Goal: Information Seeking & Learning: Learn about a topic

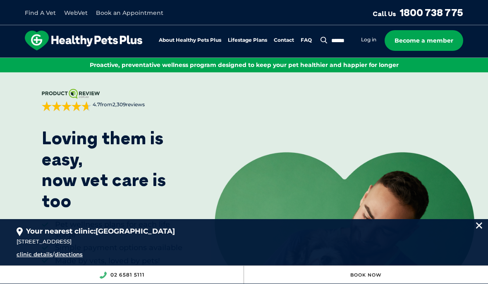
click at [210, 39] on link "About Healthy Pets Plus" at bounding box center [190, 40] width 62 height 5
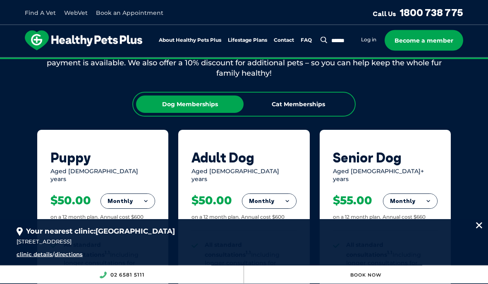
scroll to position [517, 0]
click at [324, 100] on div "Cat Memberships" at bounding box center [297, 103] width 107 height 17
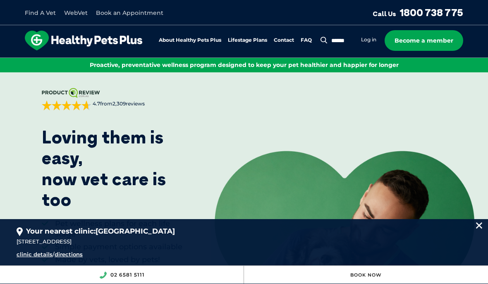
scroll to position [0, 0]
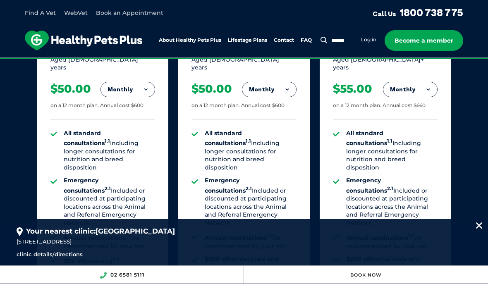
scroll to position [636, 0]
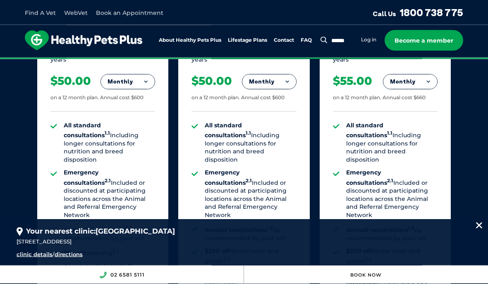
click at [477, 229] on img at bounding box center [479, 225] width 6 height 6
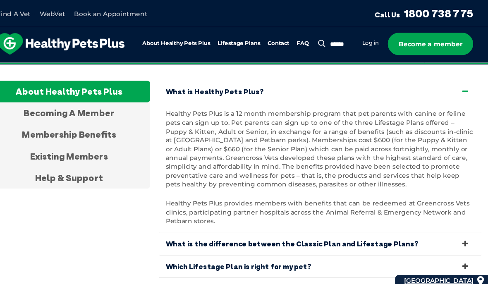
scroll to position [1681, 0]
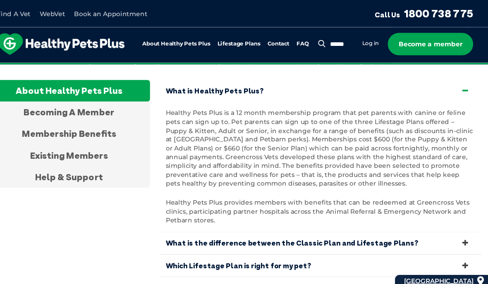
click at [426, 214] on link "What is the difference between the Classic Plan and Lifestage Plans?" at bounding box center [322, 224] width 297 height 20
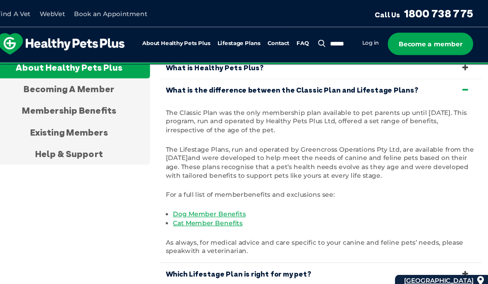
scroll to position [1703, 0]
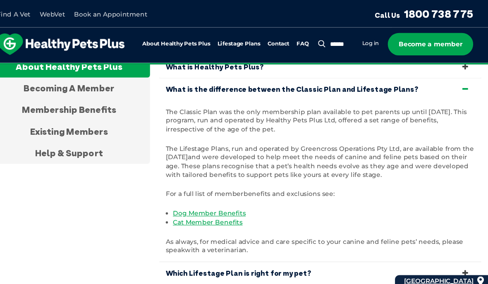
click at [451, 247] on icon at bounding box center [455, 251] width 9 height 8
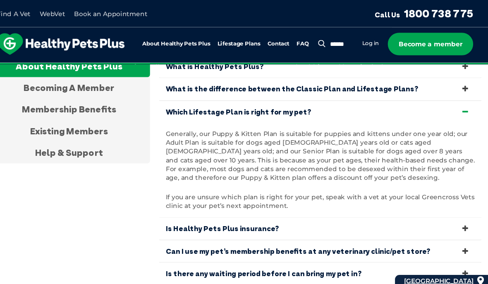
click at [451, 248] on icon at bounding box center [455, 252] width 9 height 8
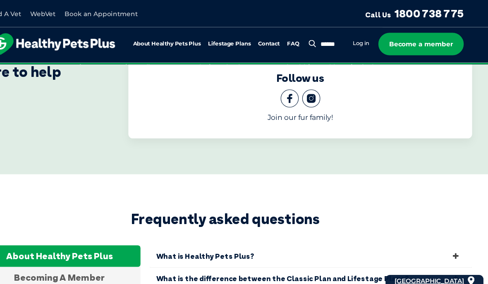
scroll to position [1527, 0]
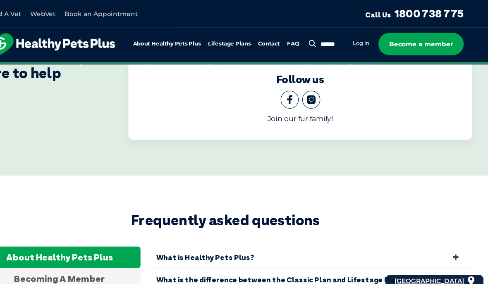
click at [417, 269] on link "Which Lifestage Plan is right for my pet?" at bounding box center [322, 279] width 297 height 20
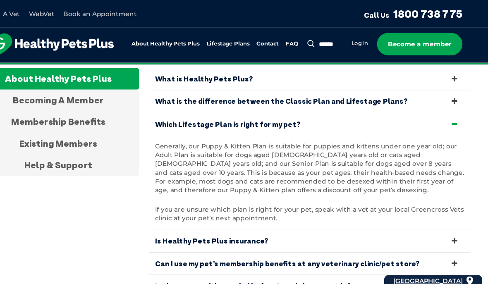
scroll to position [1693, 0]
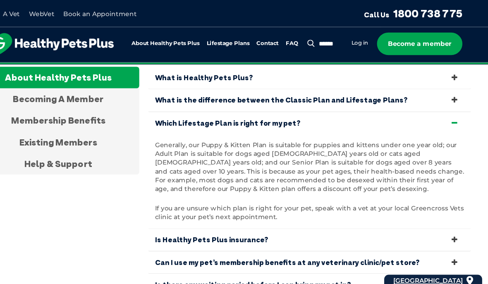
click at [451, 217] on icon at bounding box center [455, 221] width 9 height 8
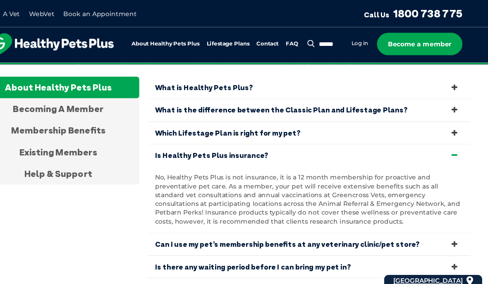
scroll to position [1684, 0]
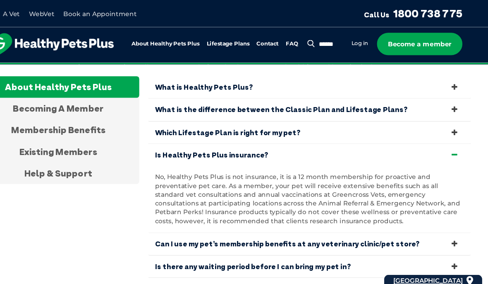
click at [451, 221] on icon at bounding box center [455, 225] width 9 height 8
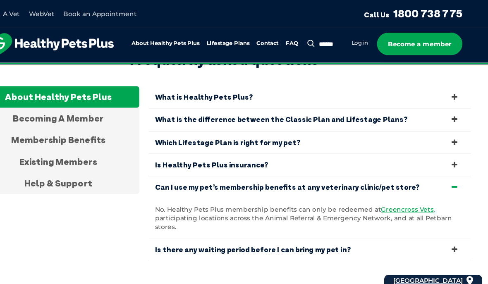
scroll to position [1676, 0]
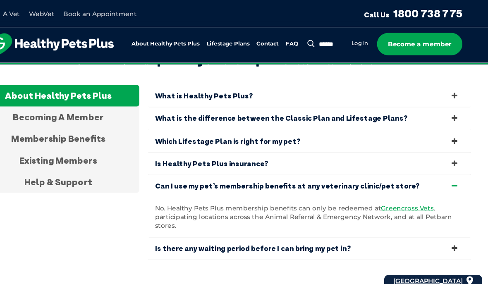
click at [423, 219] on link "Is there any waiting period before I can bring my pet in?" at bounding box center [322, 229] width 297 height 20
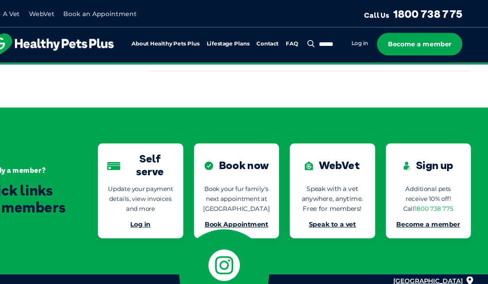
scroll to position [1851, 0]
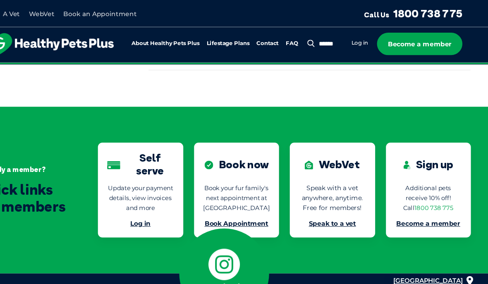
click at [229, 229] on icon at bounding box center [243, 243] width 29 height 29
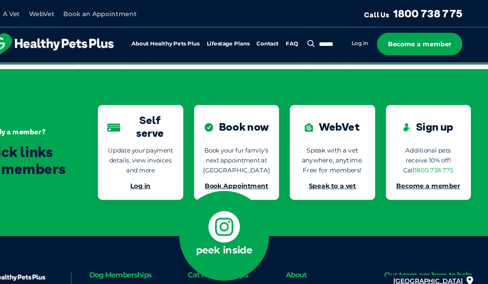
scroll to position [1885, 0]
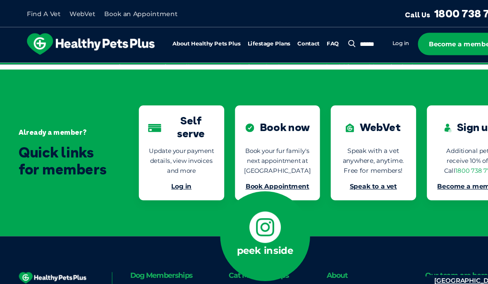
click at [377, 278] on link "Book Now" at bounding box center [365, 275] width 31 height 6
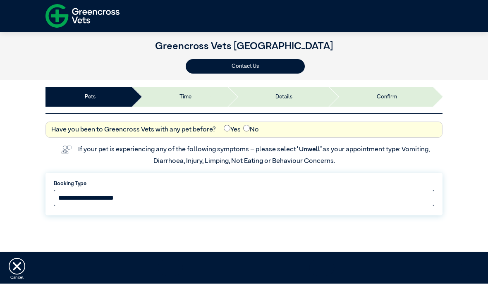
click at [272, 195] on select "**********" at bounding box center [244, 198] width 380 height 17
click at [426, 194] on select "**********" at bounding box center [244, 198] width 380 height 17
select select "*****"
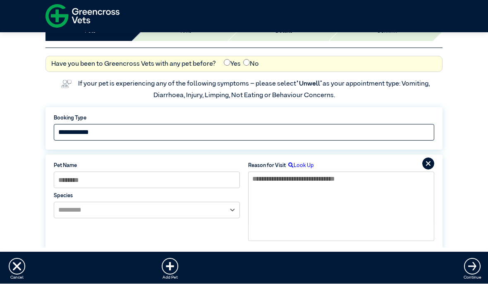
scroll to position [82, 0]
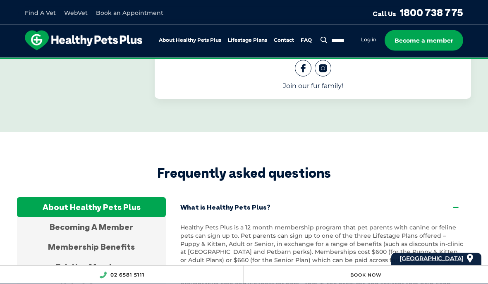
scroll to position [1573, 0]
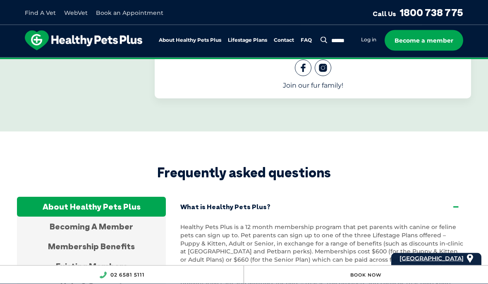
click at [111, 276] on div "Help & Support" at bounding box center [91, 286] width 149 height 20
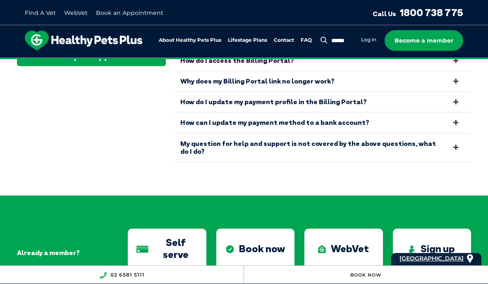
scroll to position [1788, 0]
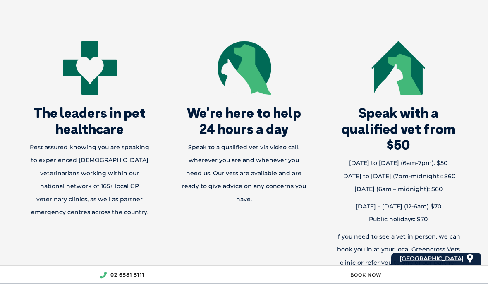
scroll to position [672, 0]
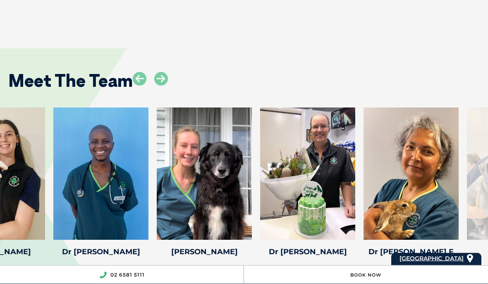
scroll to position [1181, 0]
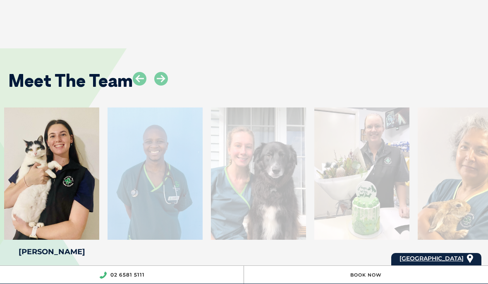
click at [462, 62] on div "Meet The Team" at bounding box center [244, 78] width 488 height 42
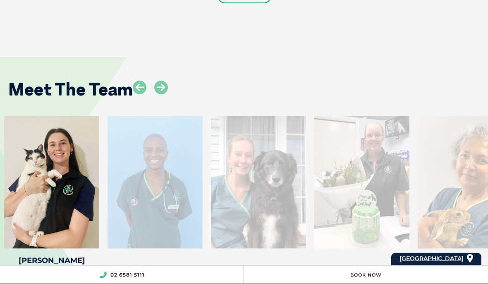
scroll to position [1171, 0]
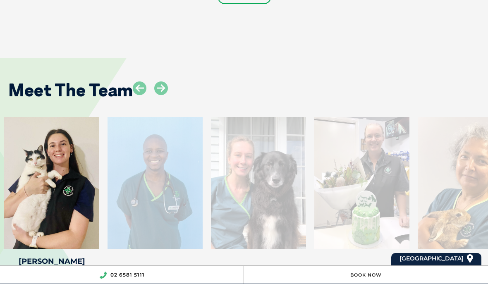
click at [165, 46] on div "Meet The Team Jessica W Jessica W Veterinary Nurse Jess has a decade experience…" at bounding box center [244, 167] width 488 height 269
click at [79, 272] on div "Meet The Team Jessica W Jessica W Veterinary Nurse Jess has a decade experience…" at bounding box center [244, 167] width 488 height 269
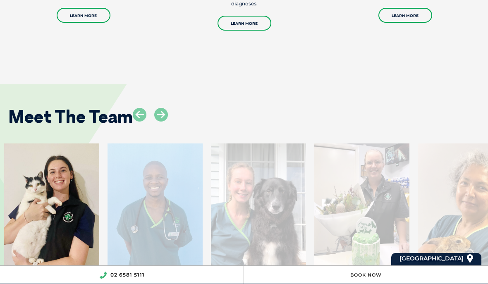
scroll to position [1147, 0]
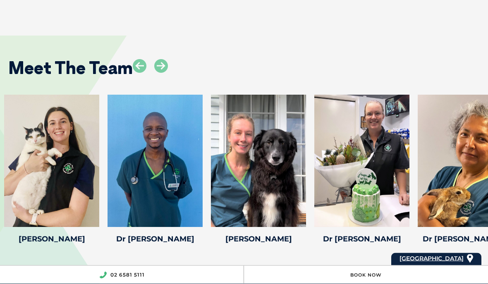
scroll to position [1196, 0]
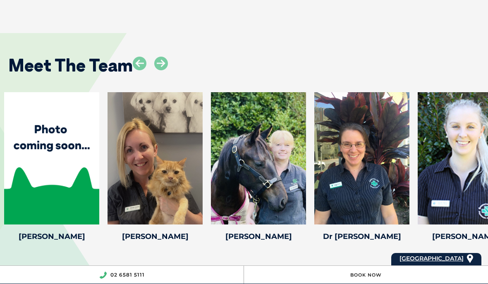
click at [376, 151] on div at bounding box center [361, 158] width 95 height 132
click at [362, 180] on div at bounding box center [361, 158] width 95 height 132
click at [408, 205] on icon at bounding box center [404, 218] width 27 height 27
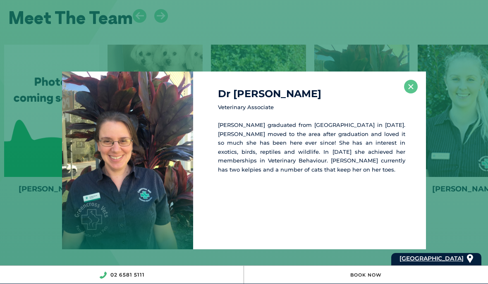
scroll to position [1252, 0]
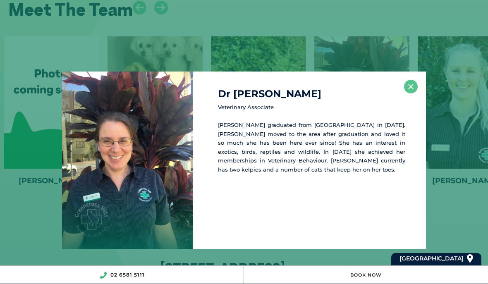
click at [409, 85] on button "×" at bounding box center [411, 87] width 14 height 14
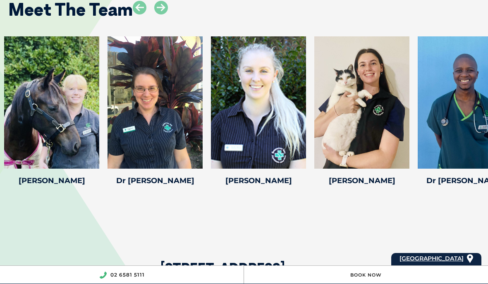
click at [405, 150] on icon at bounding box center [404, 163] width 27 height 27
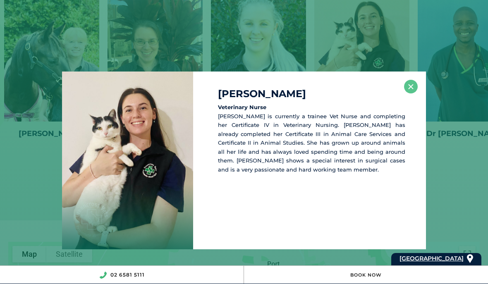
scroll to position [1308, 0]
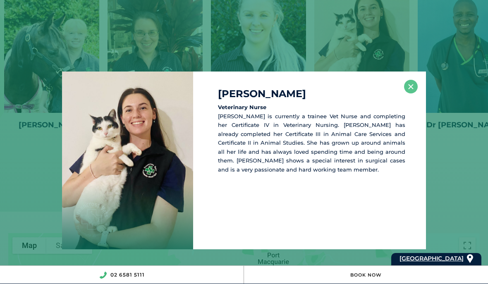
click at [415, 90] on button "×" at bounding box center [411, 87] width 14 height 14
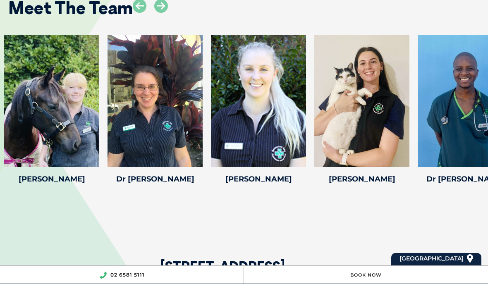
scroll to position [1253, 0]
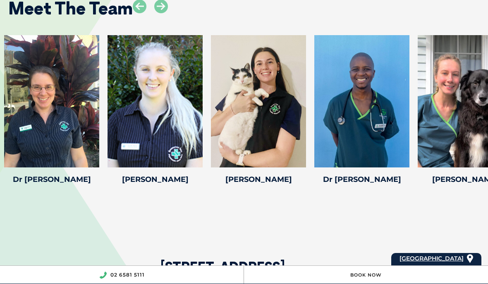
click at [406, 148] on icon at bounding box center [404, 161] width 27 height 27
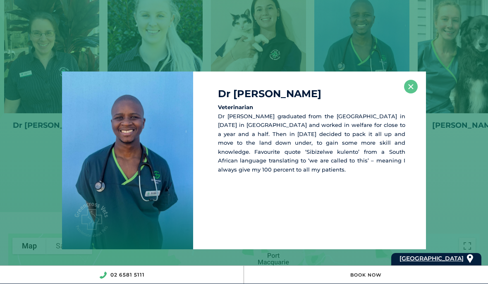
scroll to position [1309, 0]
click at [408, 88] on button "×" at bounding box center [411, 87] width 14 height 14
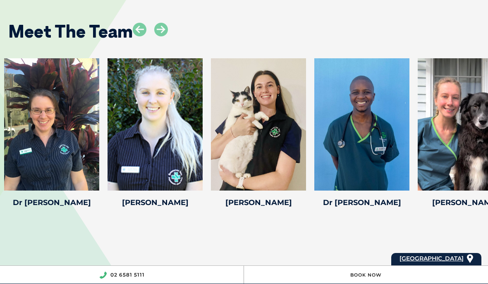
scroll to position [1230, 0]
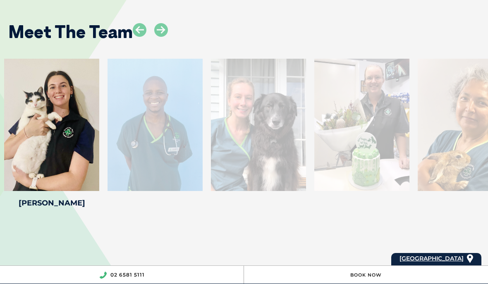
click at [372, 121] on div at bounding box center [361, 125] width 95 height 132
click at [403, 170] on div at bounding box center [361, 125] width 95 height 132
click at [398, 120] on div at bounding box center [361, 125] width 95 height 132
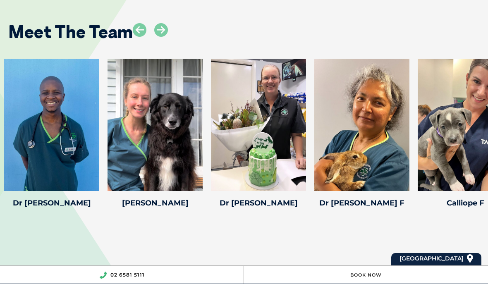
click at [295, 176] on icon at bounding box center [300, 185] width 27 height 27
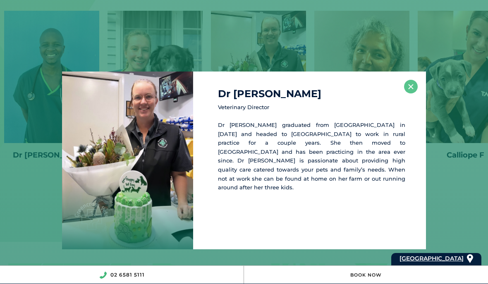
scroll to position [1285, 0]
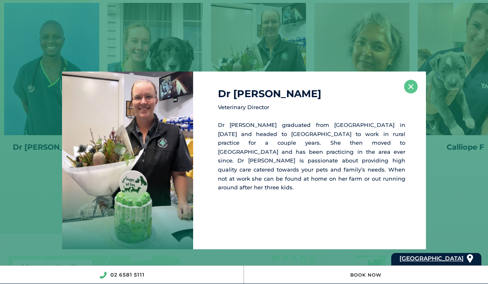
click at [415, 91] on button "×" at bounding box center [411, 87] width 14 height 14
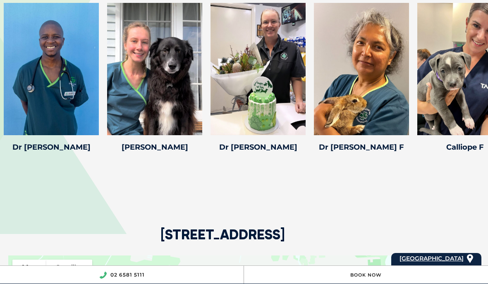
click at [403, 119] on icon at bounding box center [403, 129] width 27 height 27
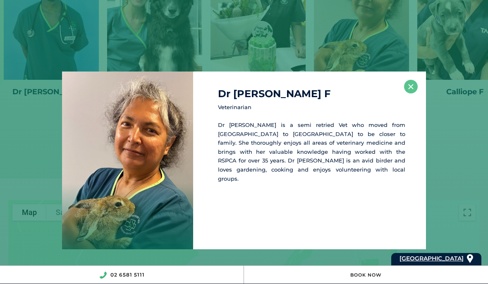
scroll to position [1341, 0]
click at [407, 90] on button "×" at bounding box center [411, 87] width 14 height 14
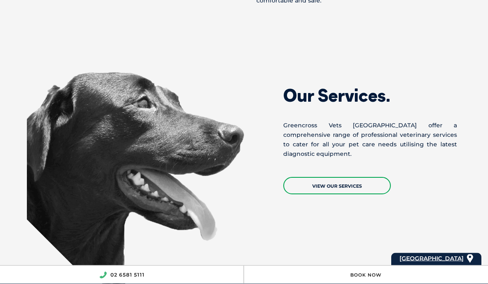
scroll to position [630, 0]
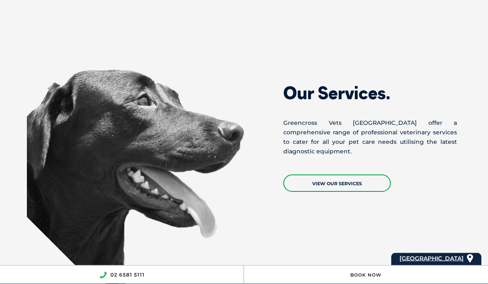
click at [351, 175] on link "View Our Services" at bounding box center [336, 183] width 107 height 17
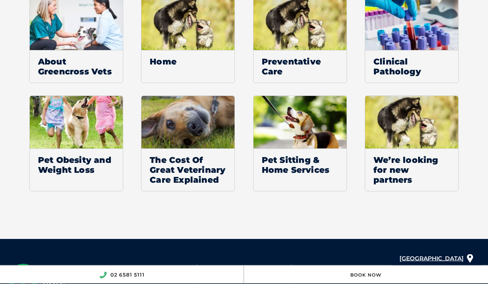
scroll to position [665, 0]
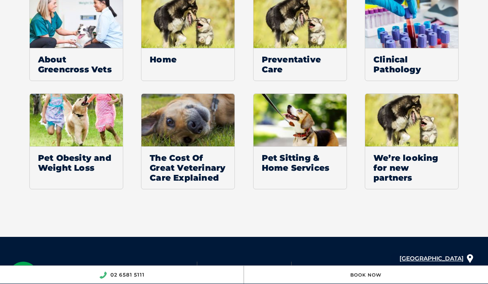
click at [300, 178] on span "Pet Sitting & Home Services" at bounding box center [299, 162] width 93 height 33
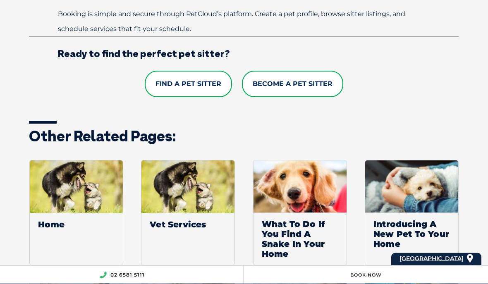
scroll to position [631, 0]
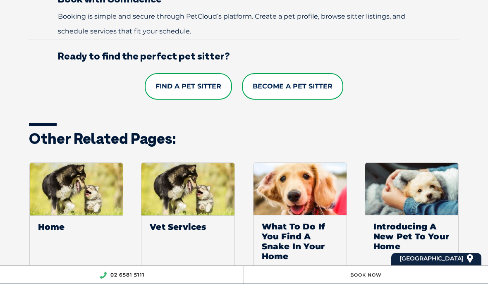
click at [302, 94] on link "Become a Pet Sitter" at bounding box center [292, 86] width 101 height 26
